Goal: Task Accomplishment & Management: Complete application form

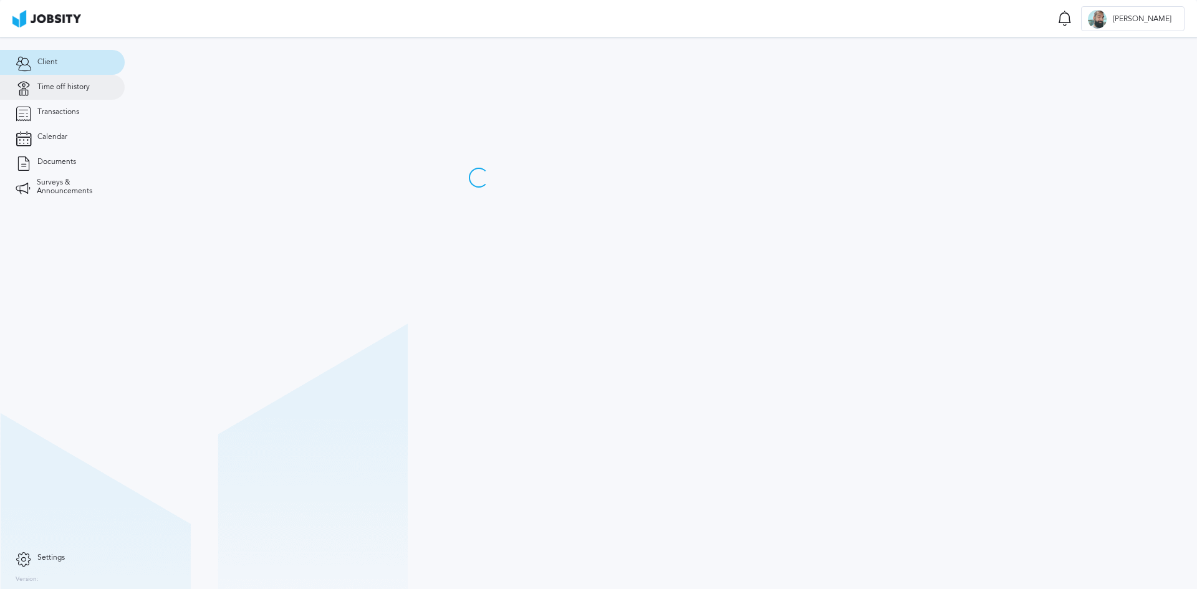
click at [65, 93] on link "Time off history" at bounding box center [62, 87] width 125 height 25
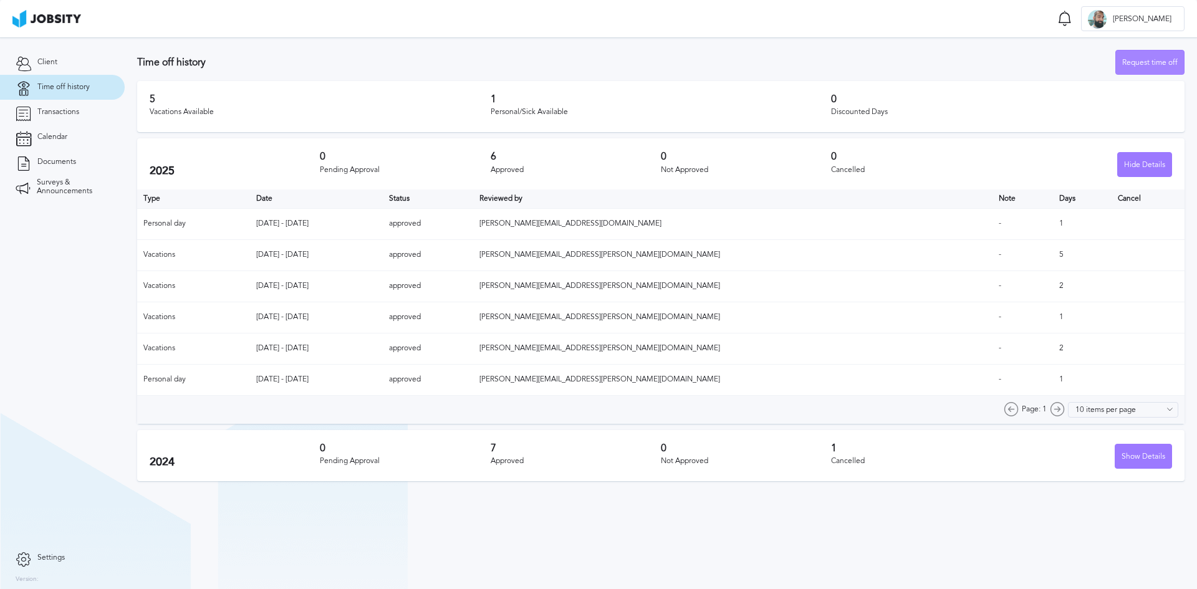
click at [1141, 64] on div "Request time off" at bounding box center [1150, 62] width 68 height 25
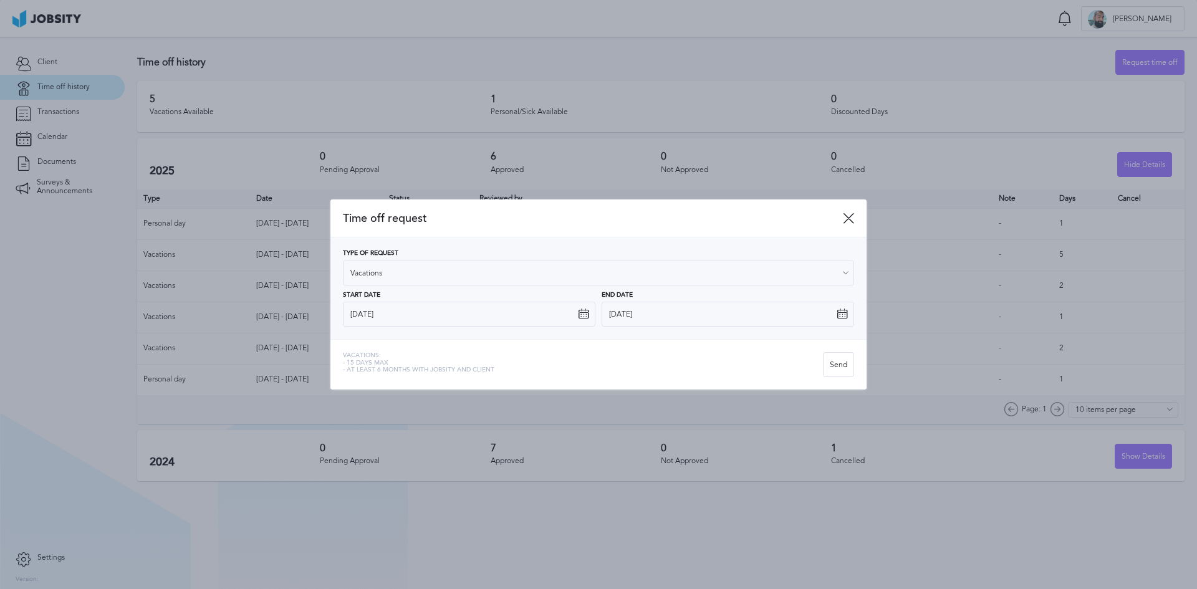
click at [584, 318] on icon at bounding box center [583, 314] width 11 height 11
click at [585, 314] on icon at bounding box center [583, 314] width 11 height 11
click at [548, 317] on input "[DATE]" at bounding box center [469, 314] width 252 height 25
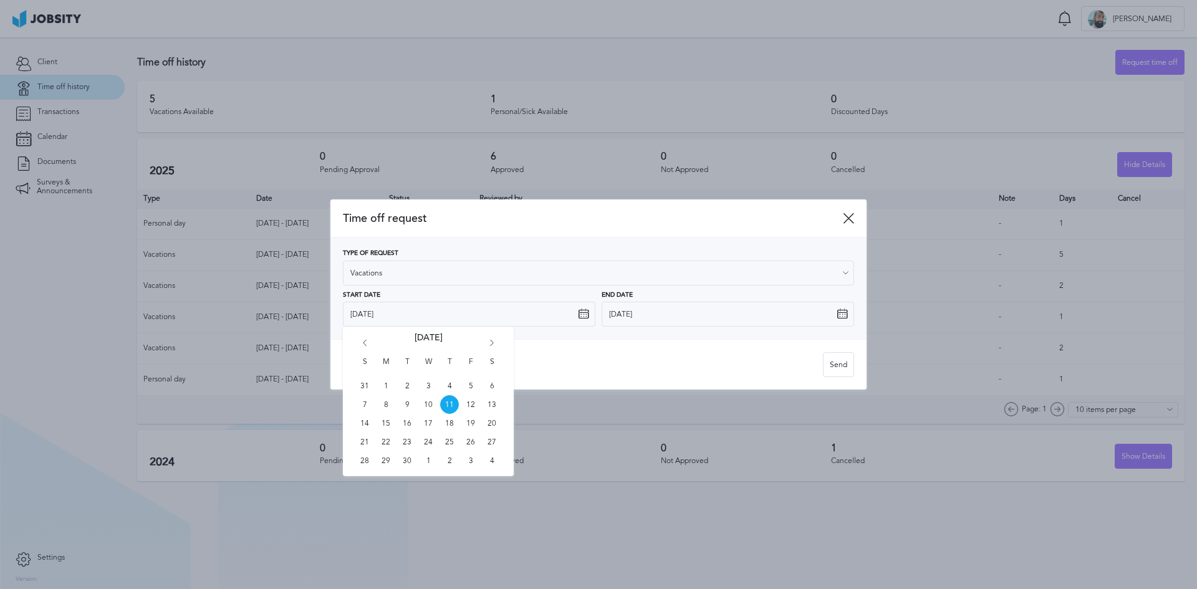
click at [491, 339] on div "S M T W T F S 31 1 2 3 4 5 6 7 8 9 10 11 12 13 14 15 16 17 18 19 20 21 22 23 24…" at bounding box center [428, 402] width 171 height 150
click at [494, 342] on icon "Go forward 1 month" at bounding box center [491, 345] width 11 height 11
click at [409, 461] on span "28" at bounding box center [407, 460] width 19 height 19
type input "[DATE]"
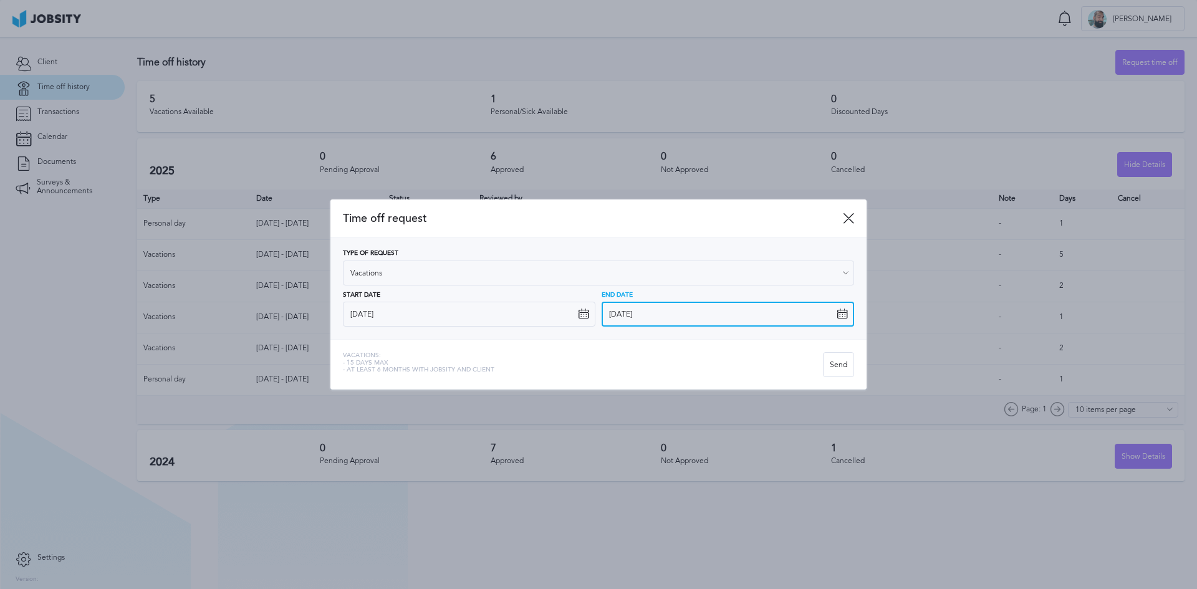
click at [815, 319] on input "[DATE]" at bounding box center [728, 314] width 252 height 25
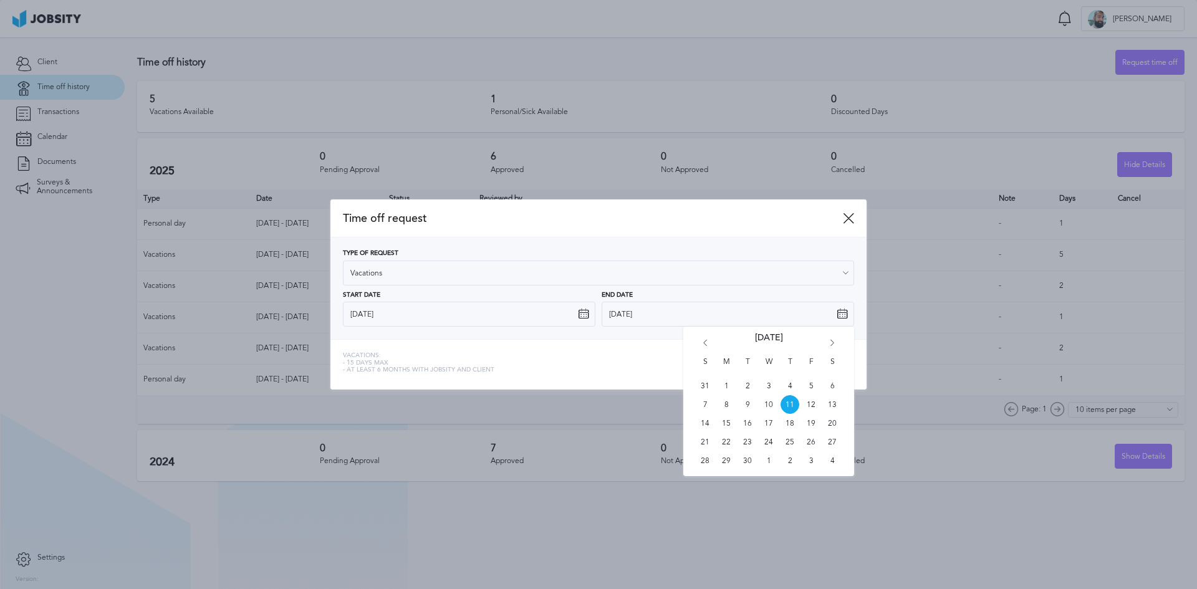
click at [833, 343] on icon "Go forward 1 month" at bounding box center [832, 345] width 11 height 11
click at [808, 461] on span "31" at bounding box center [811, 460] width 19 height 19
type input "[DATE]"
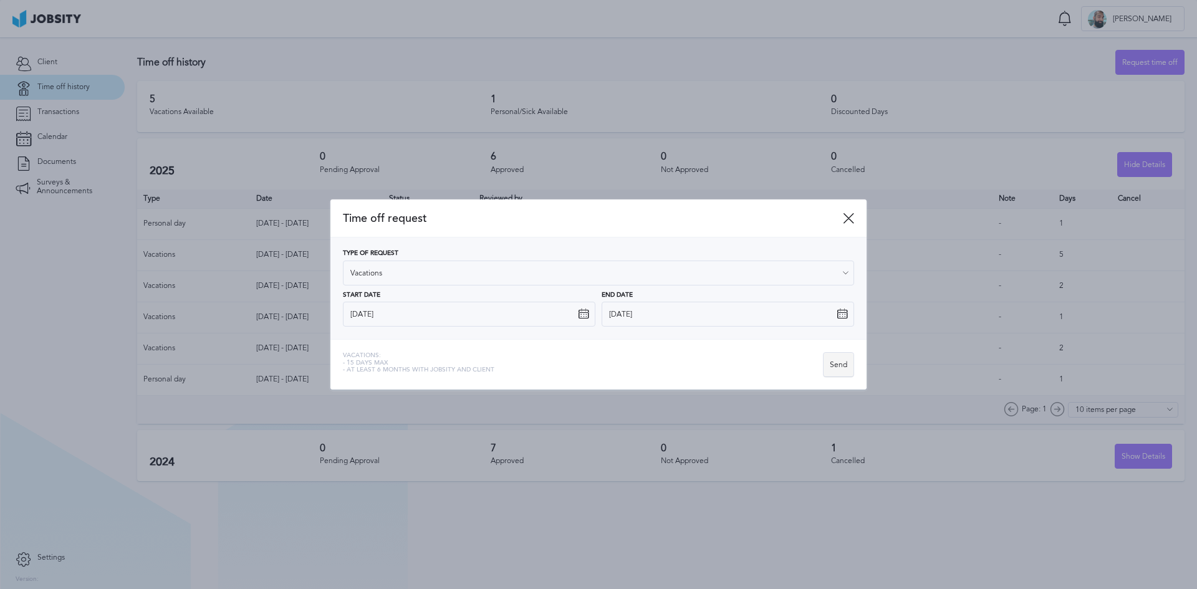
click at [841, 369] on div "Send" at bounding box center [839, 365] width 30 height 25
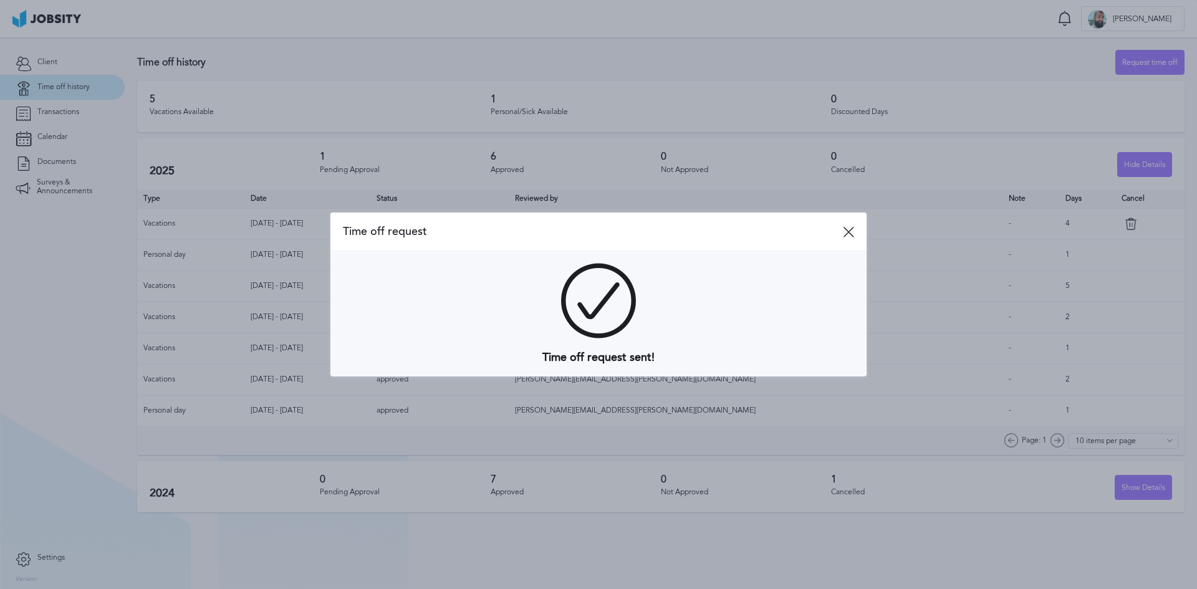
click at [851, 230] on icon at bounding box center [848, 231] width 11 height 11
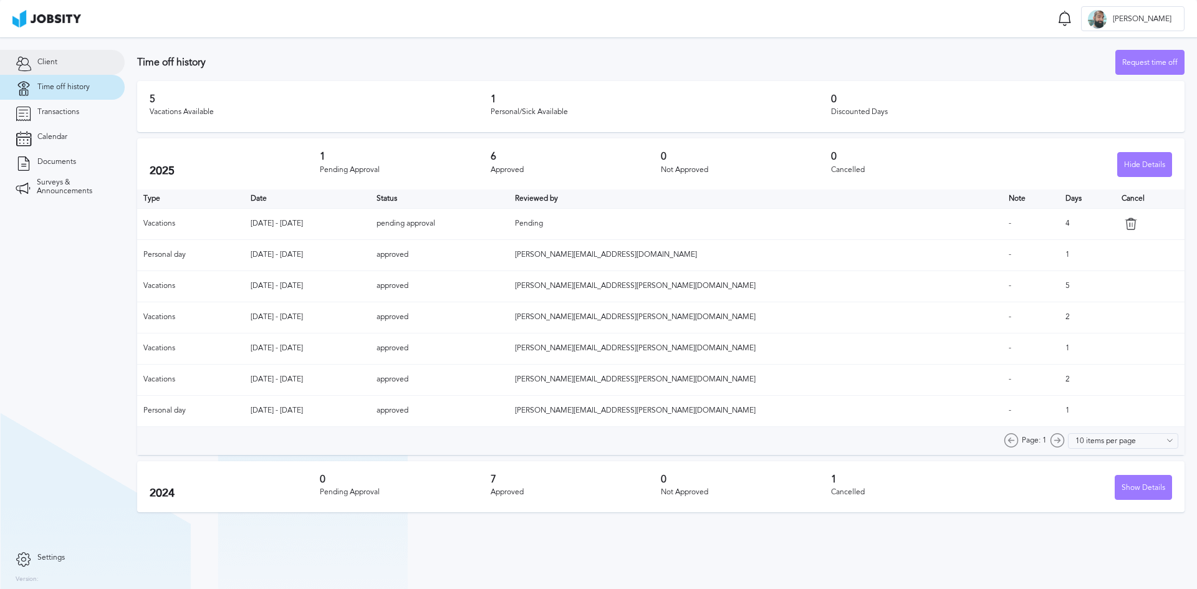
click at [72, 69] on link "Client" at bounding box center [62, 62] width 125 height 25
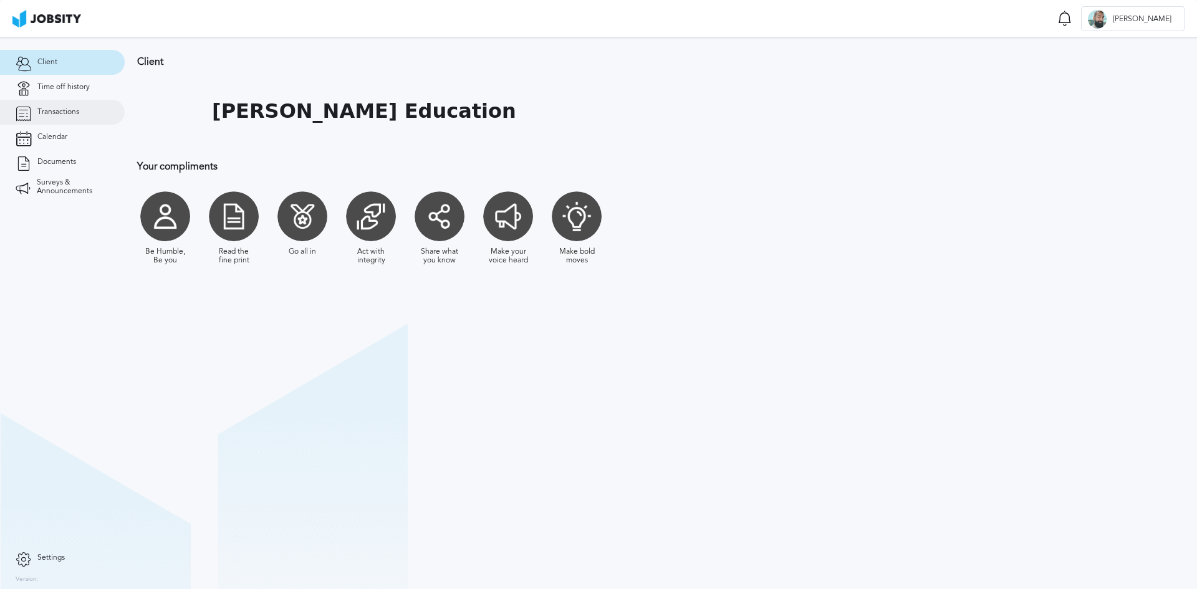
click at [66, 105] on link "Transactions" at bounding box center [62, 112] width 125 height 25
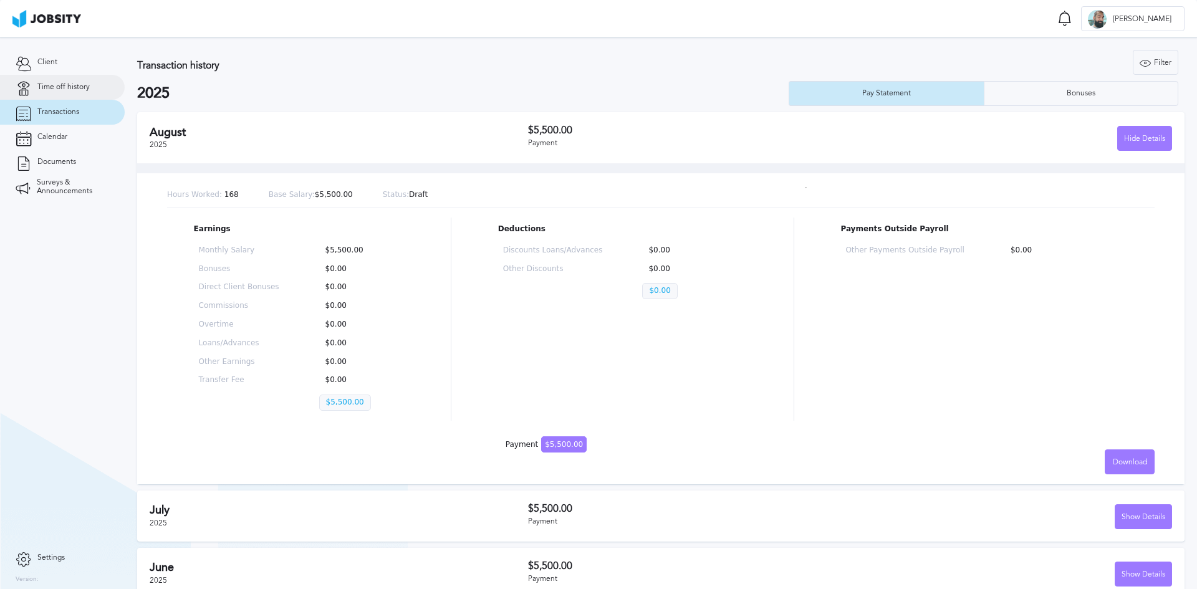
click at [67, 84] on span "Time off history" at bounding box center [63, 87] width 52 height 9
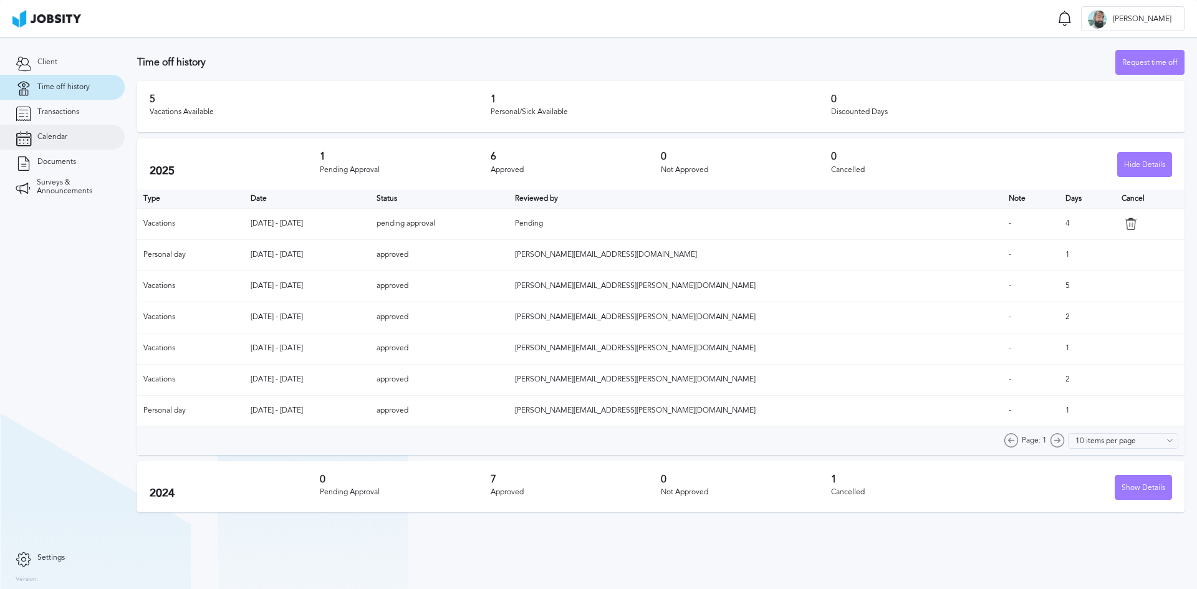
click at [77, 140] on link "Calendar" at bounding box center [62, 137] width 125 height 25
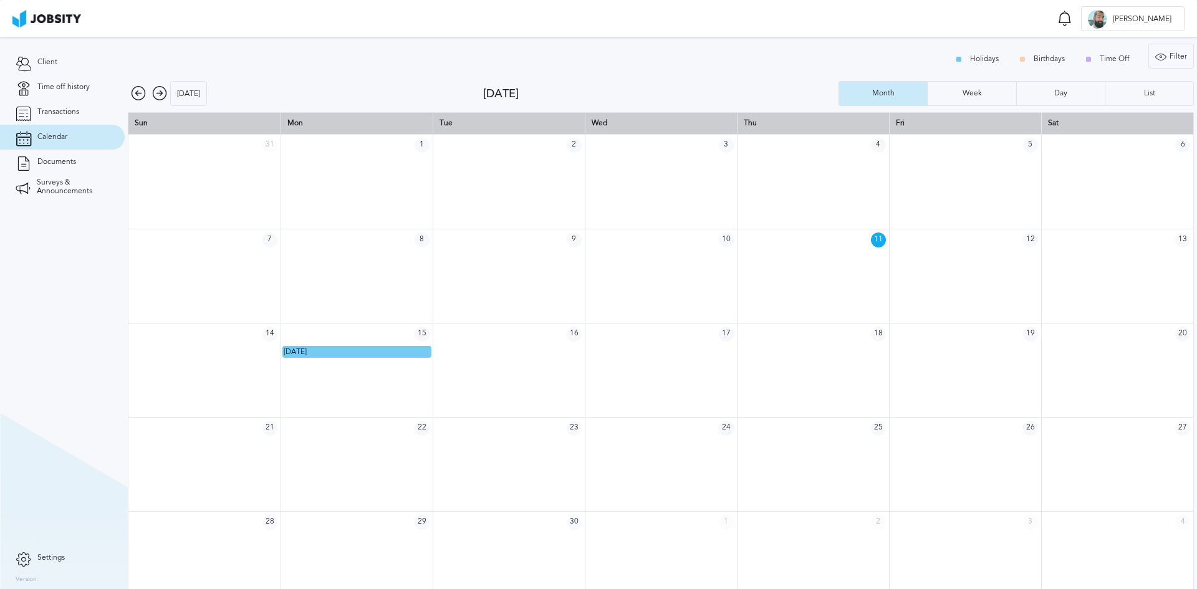
click at [161, 93] on icon at bounding box center [159, 93] width 15 height 15
click at [155, 95] on icon at bounding box center [159, 93] width 15 height 15
